Goal: Information Seeking & Learning: Find specific fact

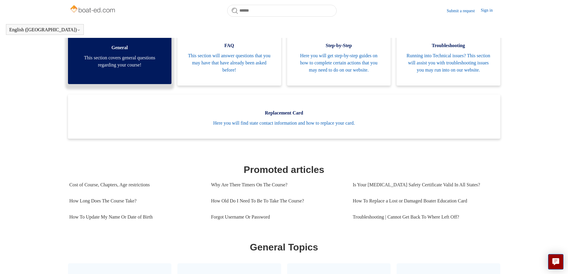
scroll to position [132, 0]
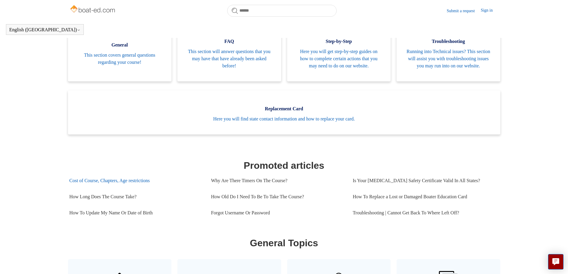
click at [107, 185] on link "Cost of Course, Chapters, Age restrictions" at bounding box center [135, 181] width 133 height 16
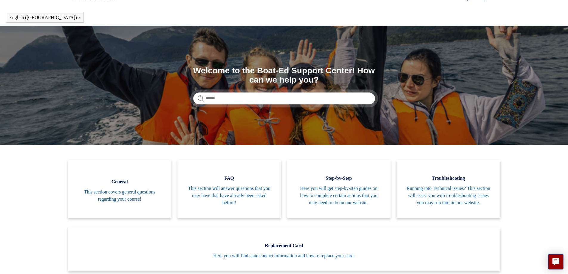
scroll to position [0, 0]
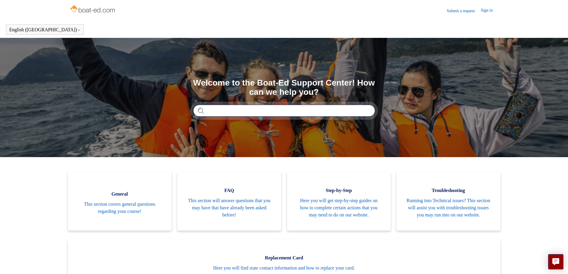
click at [211, 111] on input "Search" at bounding box center [284, 111] width 182 height 12
type input "**********"
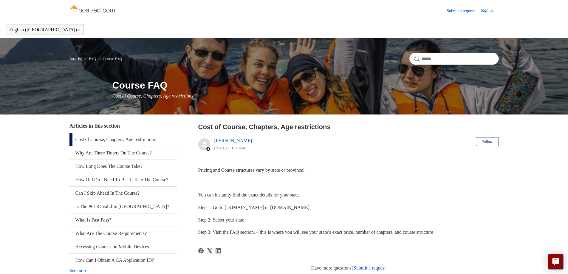
click at [98, 138] on link "Cost of Course, Chapters, Age restrictions" at bounding box center [122, 139] width 107 height 13
click at [94, 139] on link "Cost of Course, Chapters, Age restrictions" at bounding box center [122, 139] width 107 height 13
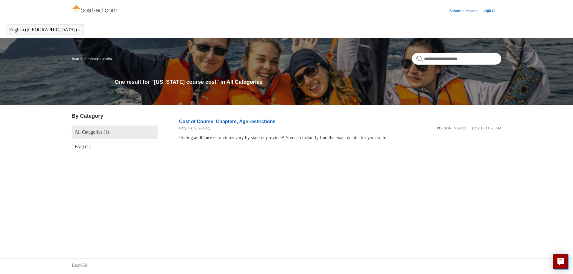
click at [232, 120] on link "Cost of Course, Chapters, Age restrictions" at bounding box center [227, 121] width 96 height 5
